Goal: Navigation & Orientation: Find specific page/section

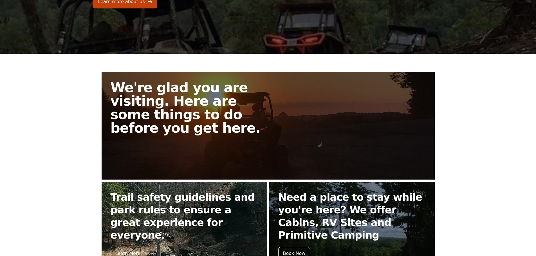
scroll to position [143, 0]
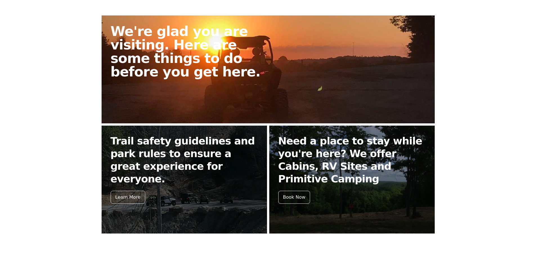
click at [205, 39] on h2 "We're glad you are visiting. Here are some things to do before you get here." at bounding box center [192, 51] width 162 height 54
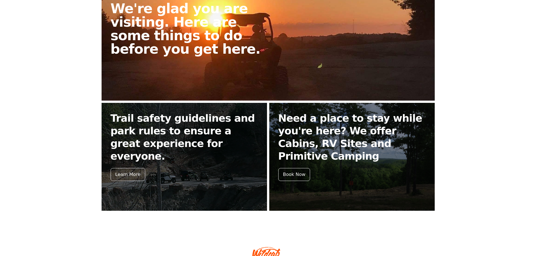
scroll to position [169, 0]
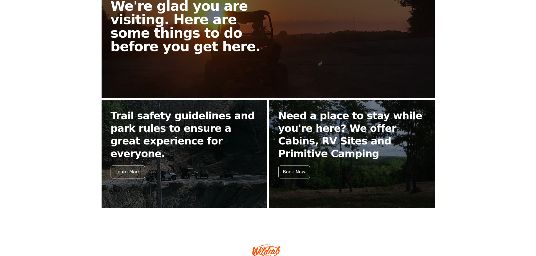
click at [228, 30] on h2 "We're glad you are visiting. Here are some things to do before you get here." at bounding box center [192, 26] width 162 height 54
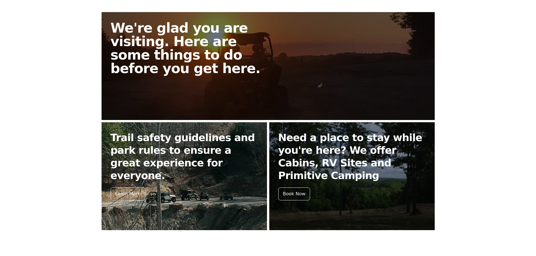
scroll to position [197, 0]
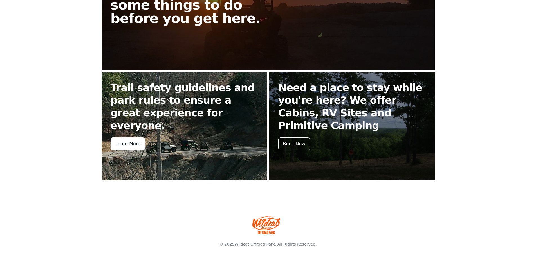
click at [123, 138] on div "Learn More" at bounding box center [128, 144] width 35 height 13
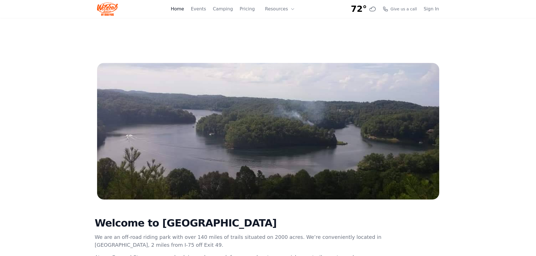
click at [184, 10] on link "Home" at bounding box center [177, 9] width 13 height 7
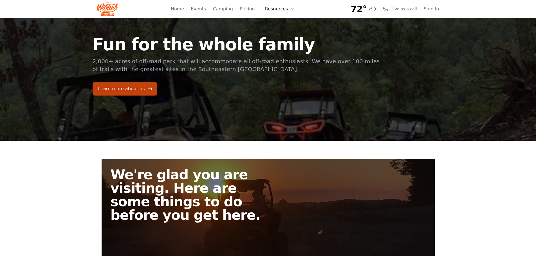
click at [269, 10] on button "Resources" at bounding box center [280, 8] width 37 height 11
click at [206, 11] on link "Events" at bounding box center [198, 9] width 15 height 7
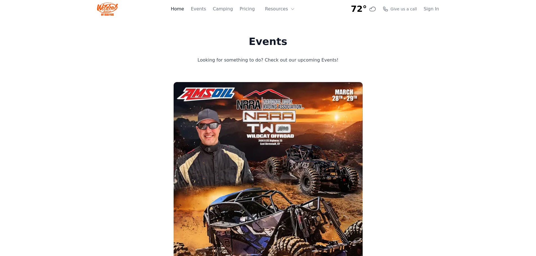
click at [184, 11] on link "Home" at bounding box center [177, 9] width 13 height 7
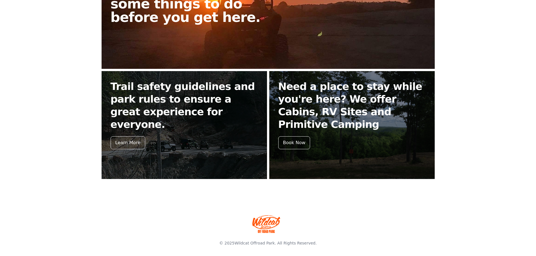
scroll to position [31, 0]
